Goal: Task Accomplishment & Management: Use online tool/utility

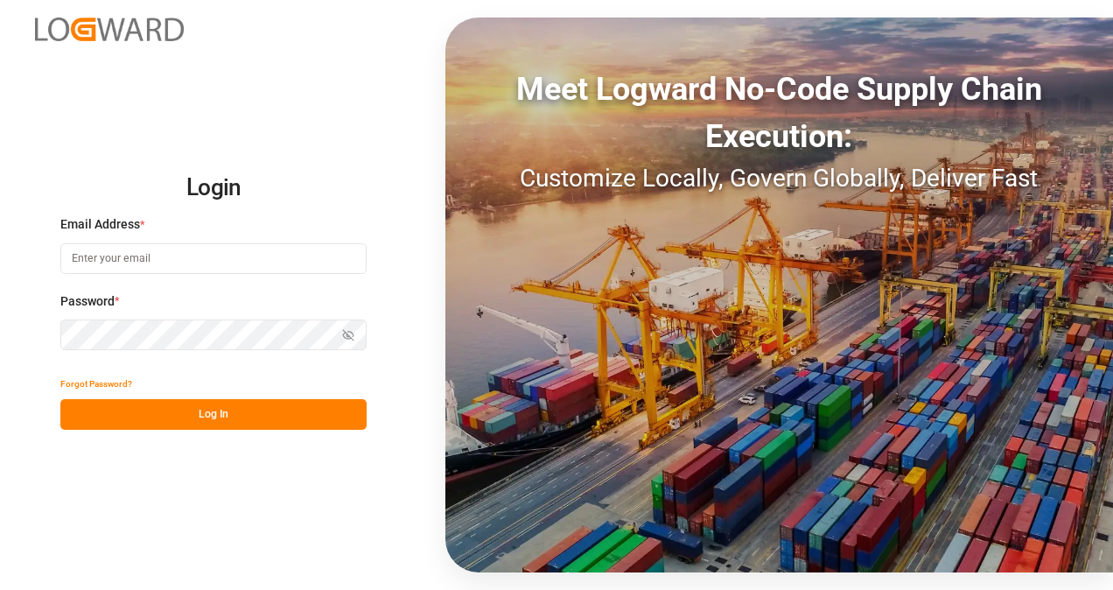
click at [206, 255] on input at bounding box center [213, 258] width 306 height 31
type input "[PERSON_NAME][EMAIL_ADDRESS][DOMAIN_NAME]"
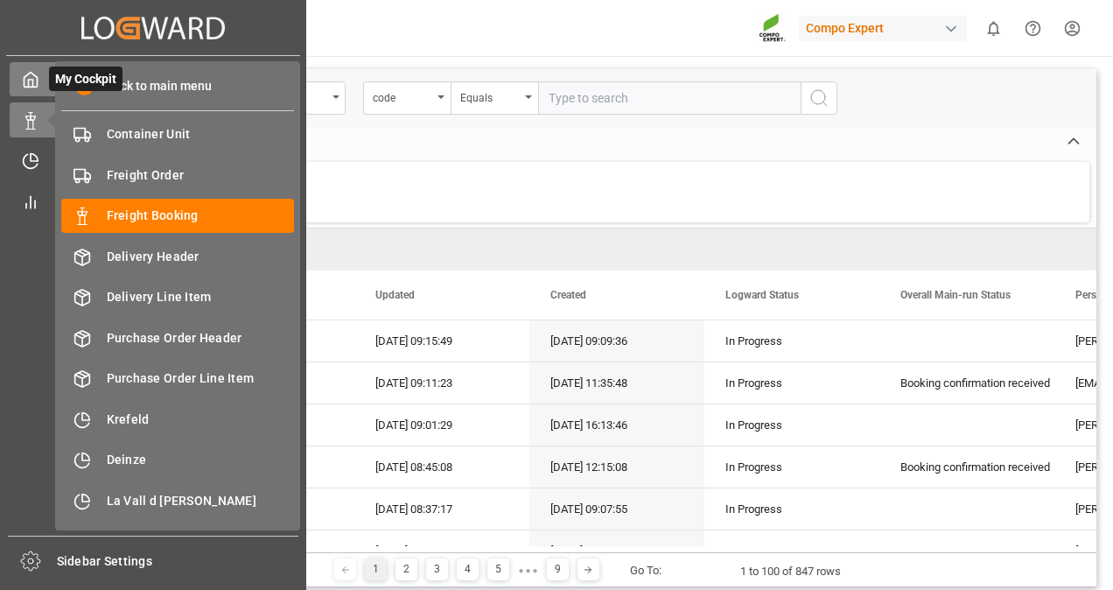
click at [29, 73] on icon at bounding box center [30, 80] width 13 height 15
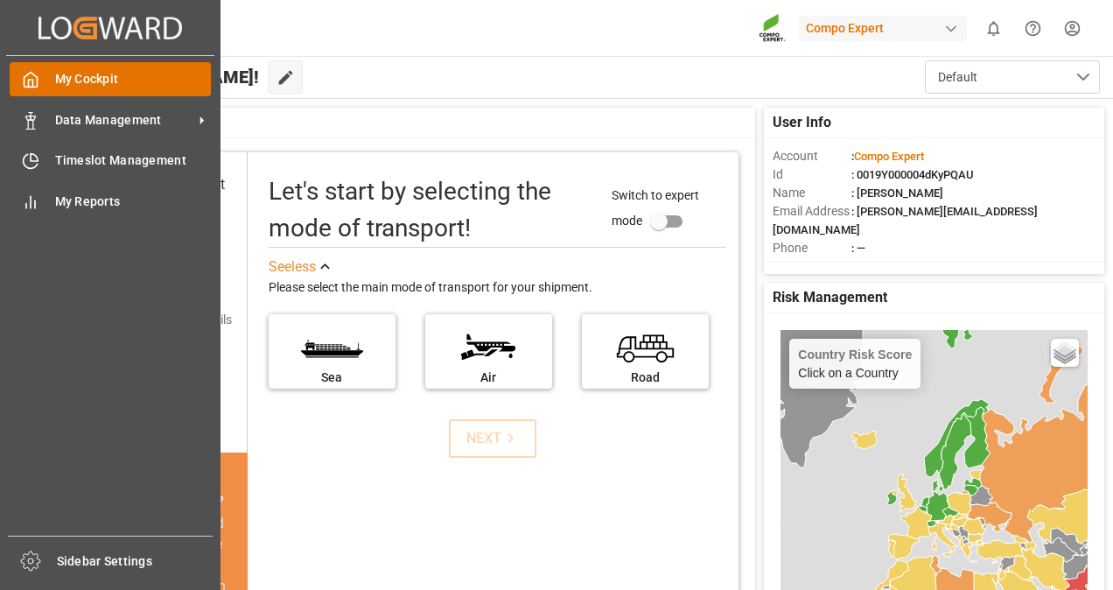
click at [112, 78] on span "My Cockpit" at bounding box center [133, 79] width 157 height 18
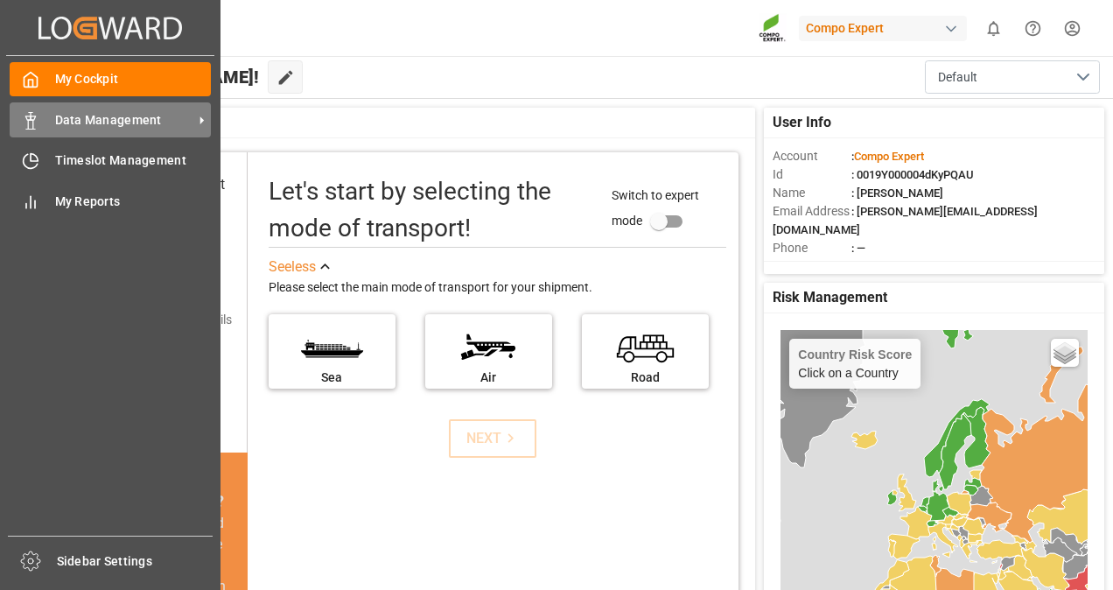
click at [116, 115] on span "Data Management" at bounding box center [124, 120] width 138 height 18
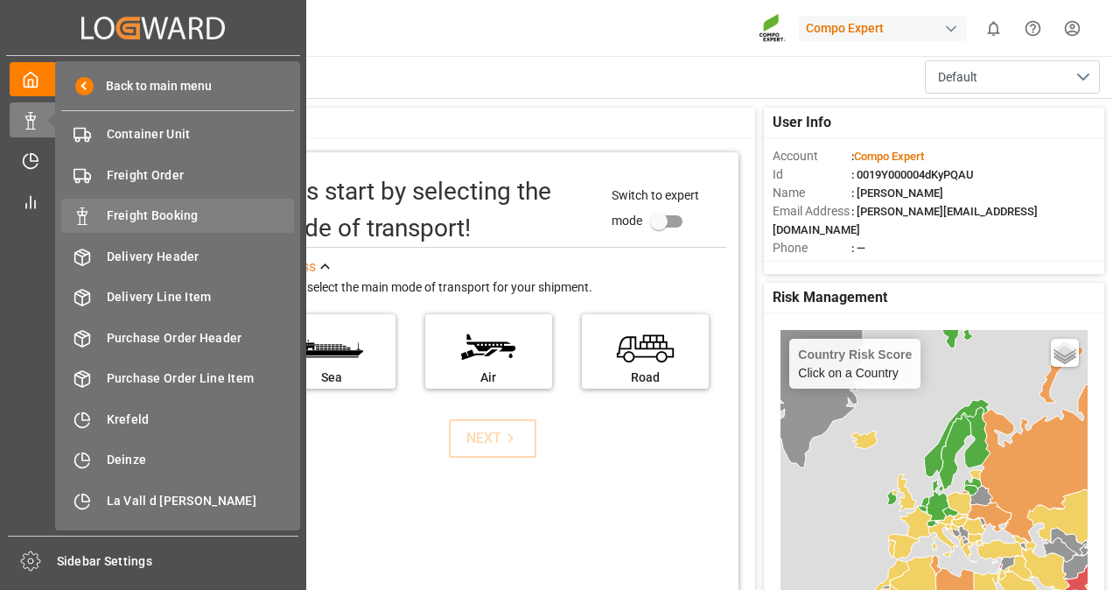
click at [161, 212] on span "Freight Booking" at bounding box center [201, 215] width 188 height 18
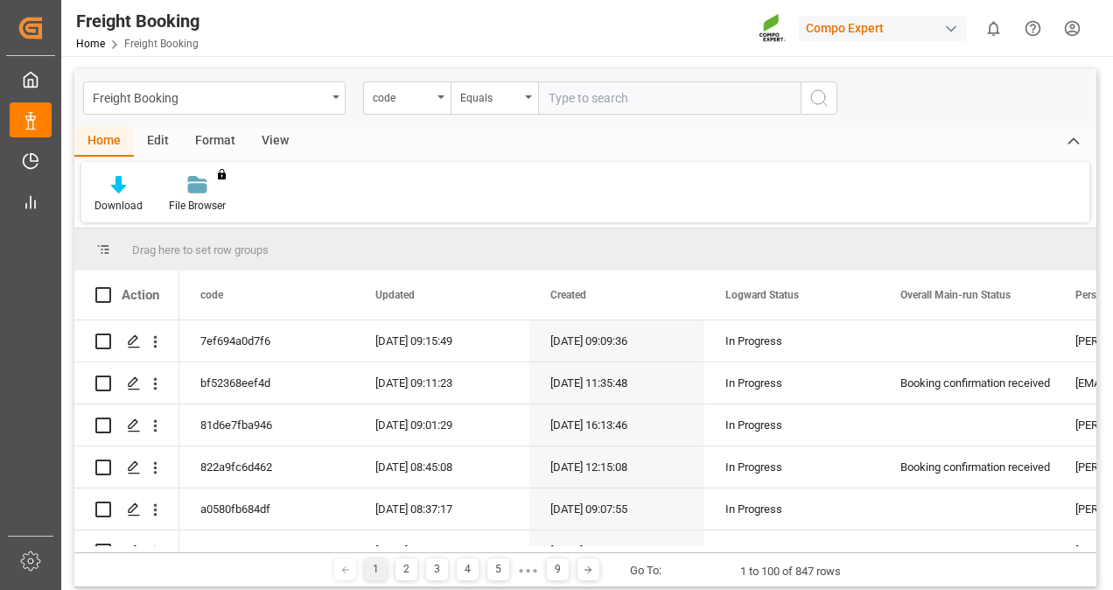
click at [269, 134] on div "View" at bounding box center [274, 142] width 53 height 30
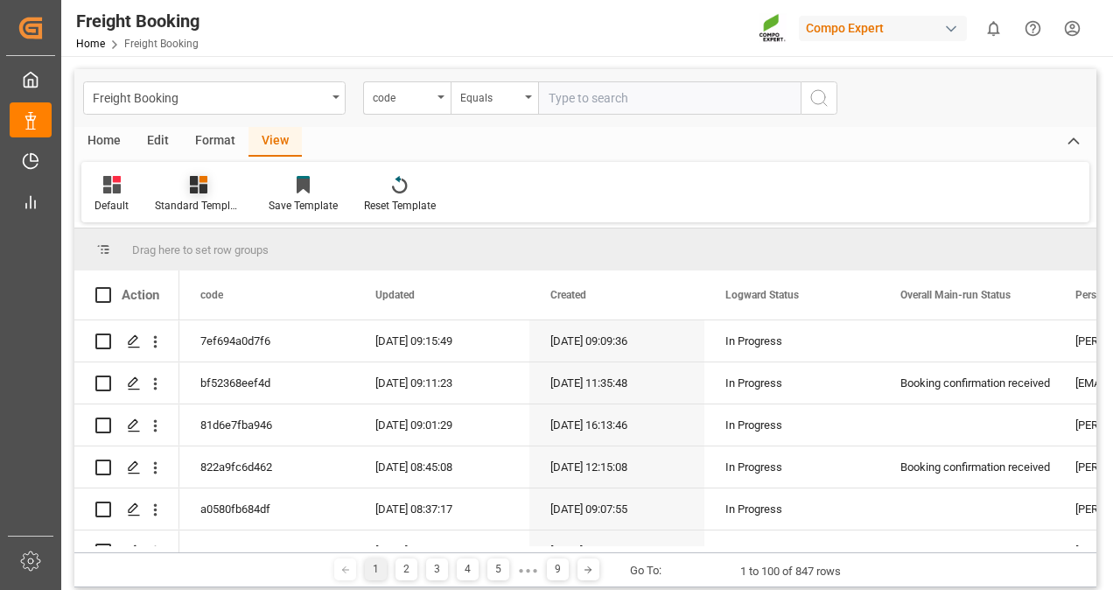
click at [199, 190] on icon at bounding box center [198, 184] width 17 height 17
click at [227, 245] on div "Overview Countries" at bounding box center [245, 247] width 153 height 18
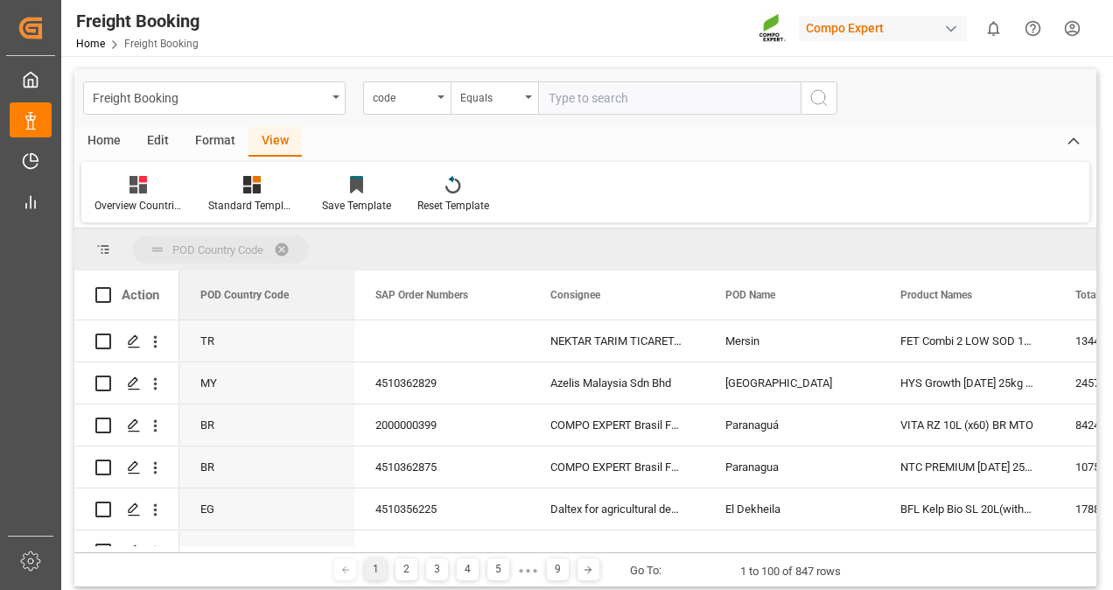
drag, startPoint x: 224, startPoint y: 290, endPoint x: 261, endPoint y: 234, distance: 67.7
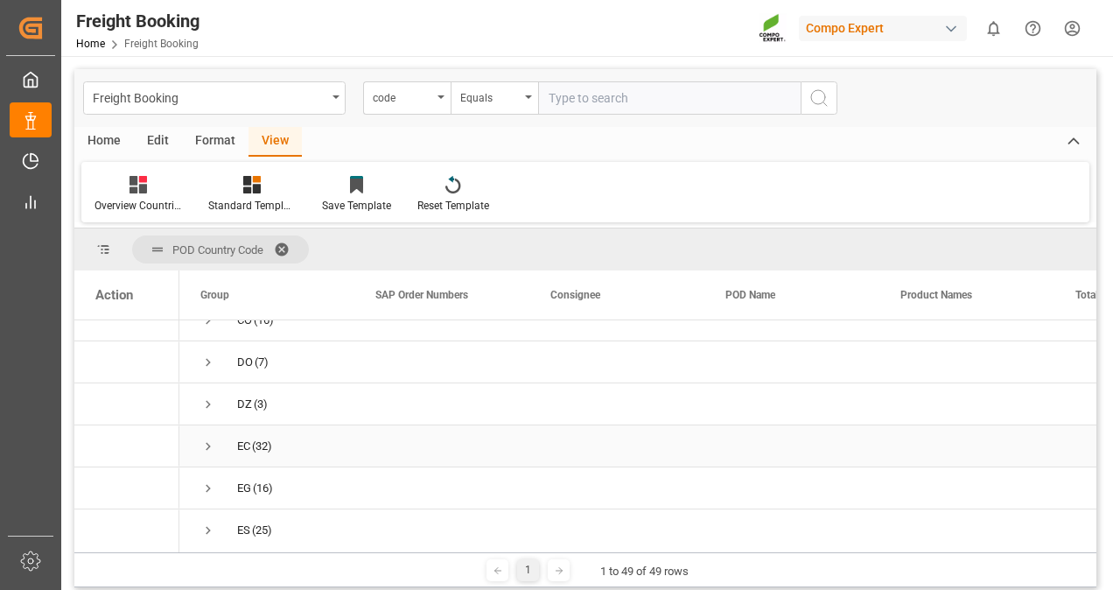
scroll to position [612, 0]
click at [241, 523] on div "GE" at bounding box center [244, 527] width 14 height 40
click at [205, 520] on span "Press SPACE to select this row." at bounding box center [208, 527] width 16 height 16
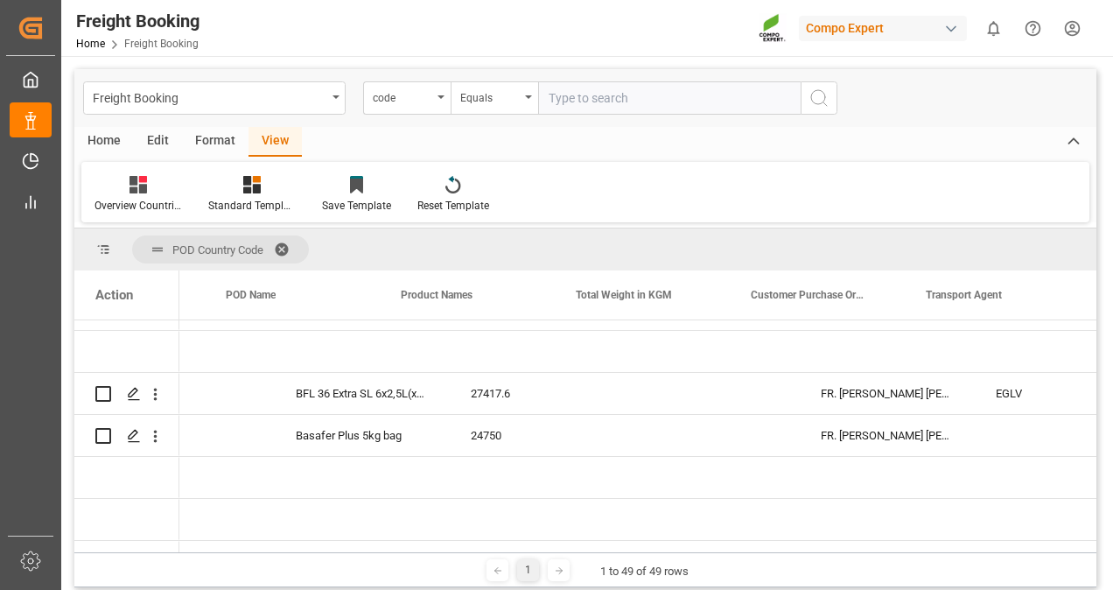
scroll to position [0, 0]
